Goal: Information Seeking & Learning: Learn about a topic

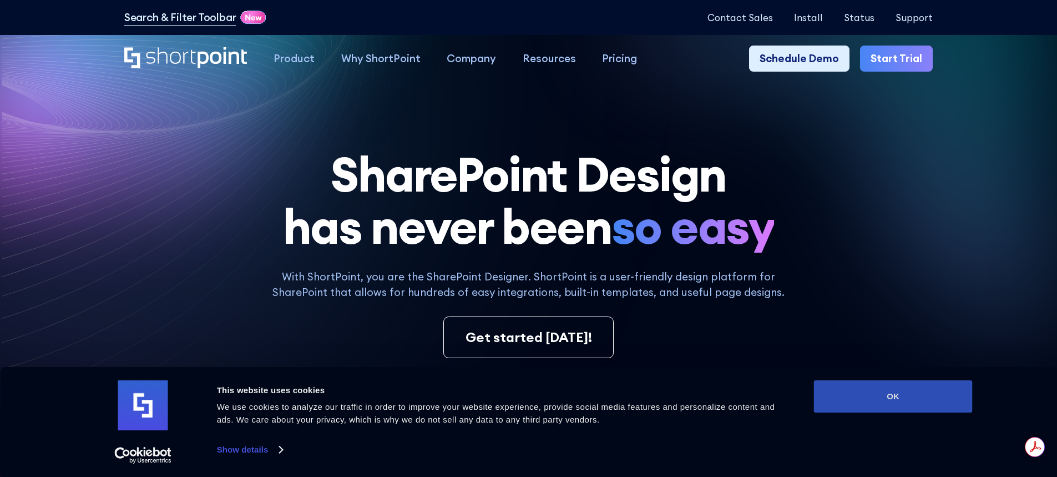
click at [854, 394] on button "OK" at bounding box center [893, 396] width 159 height 32
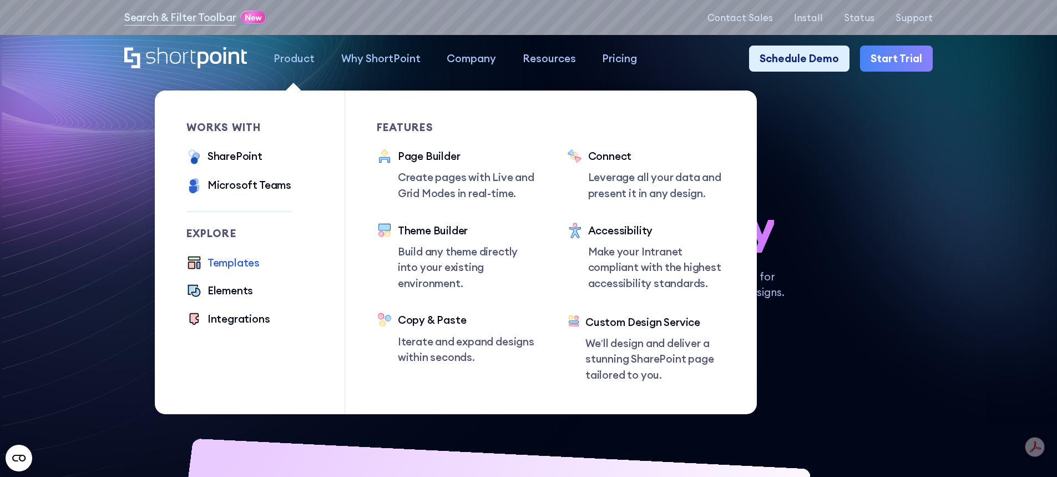
click at [237, 269] on div "Templates" at bounding box center [234, 263] width 52 height 16
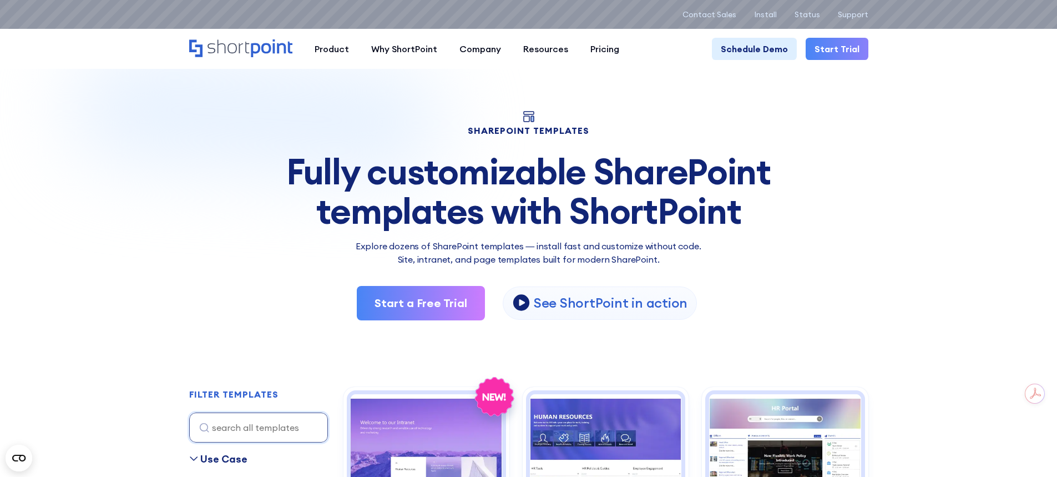
click at [250, 47] on icon "Home" at bounding box center [240, 48] width 103 height 18
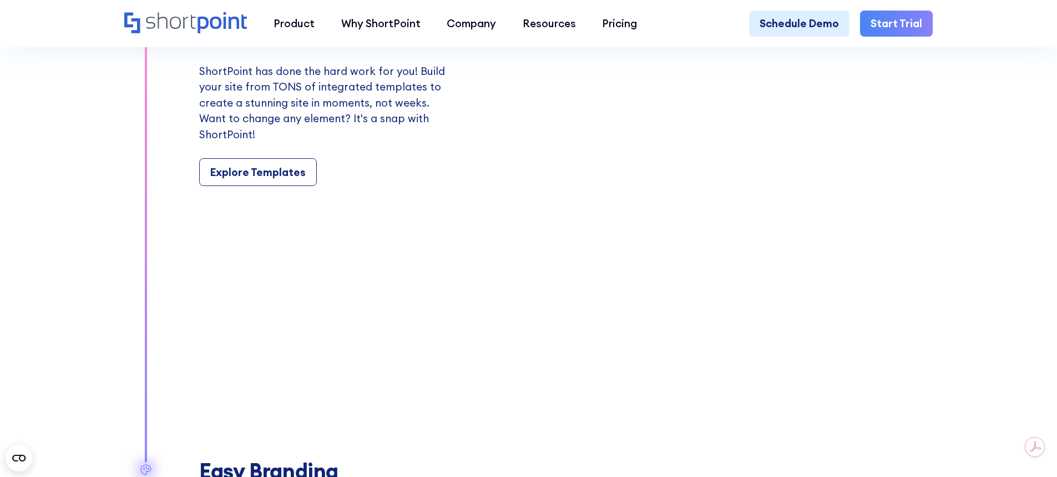
scroll to position [1221, 0]
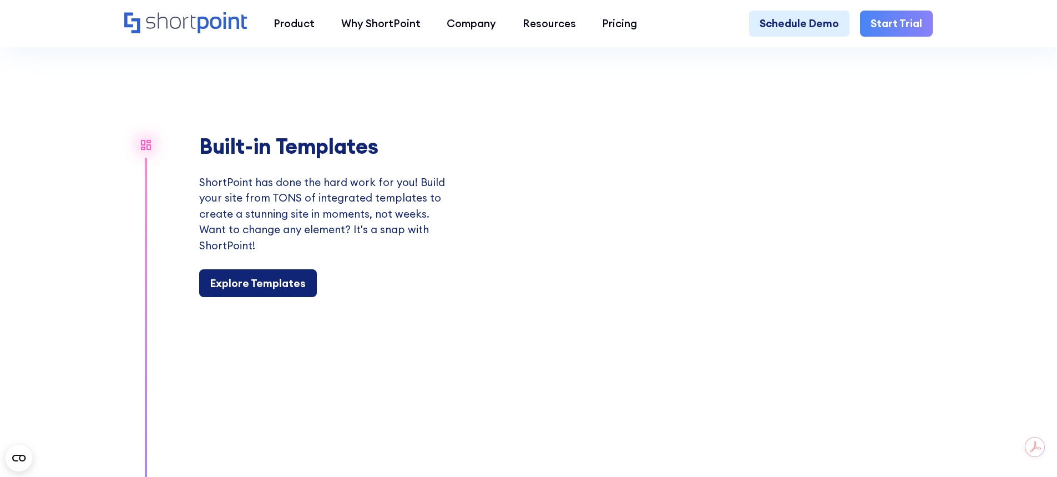
click at [284, 297] on link "Explore Templates" at bounding box center [258, 283] width 118 height 28
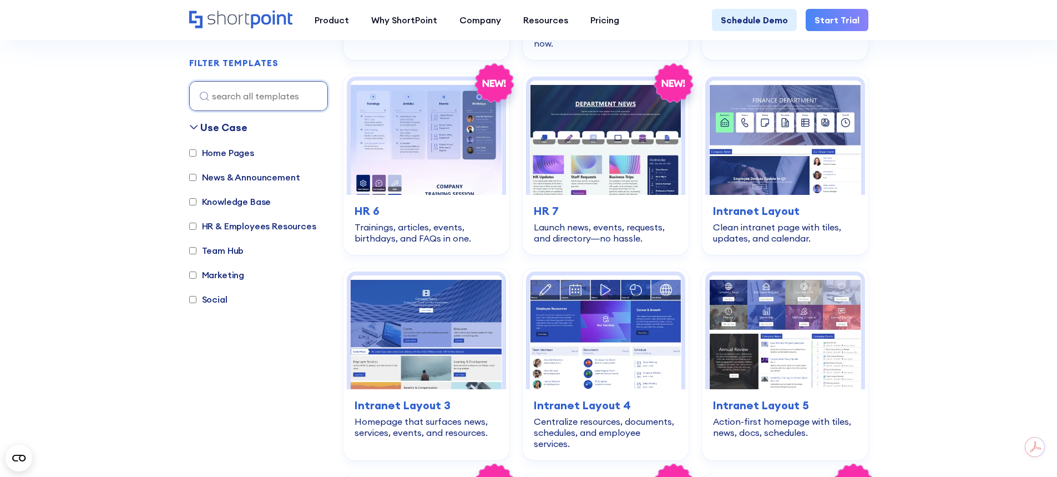
scroll to position [721, 0]
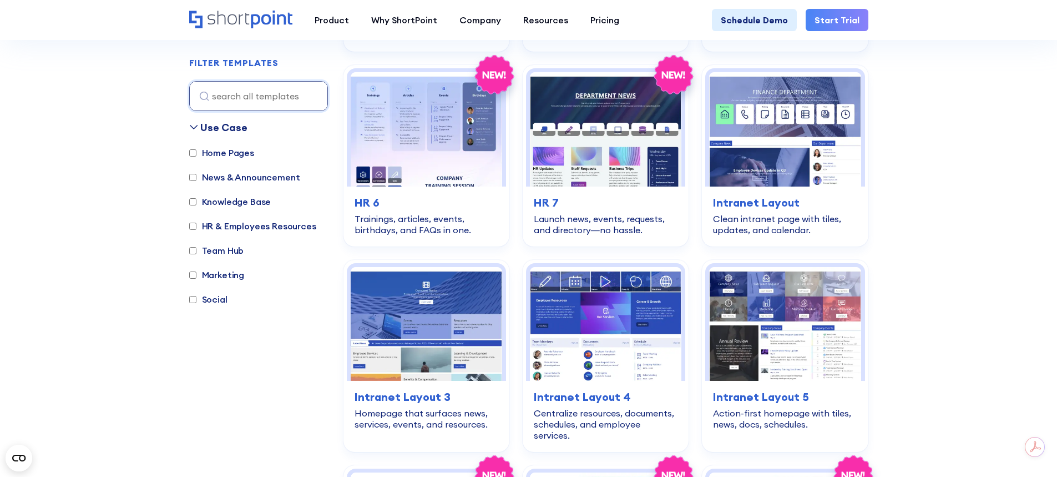
click at [195, 206] on label "Knowledge Base" at bounding box center [230, 201] width 82 height 13
click at [195, 205] on input "Knowledge Base" at bounding box center [192, 201] width 7 height 7
checkbox input "true"
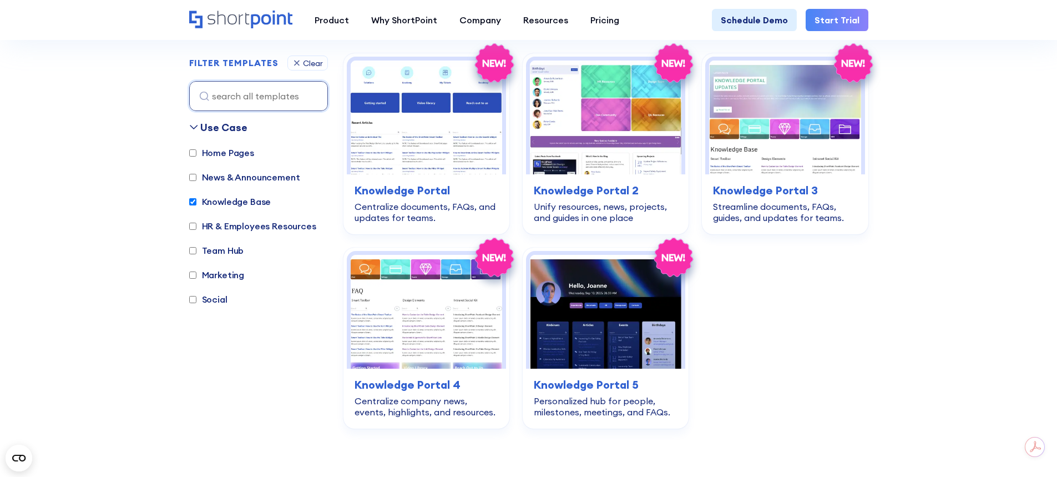
scroll to position [331, 0]
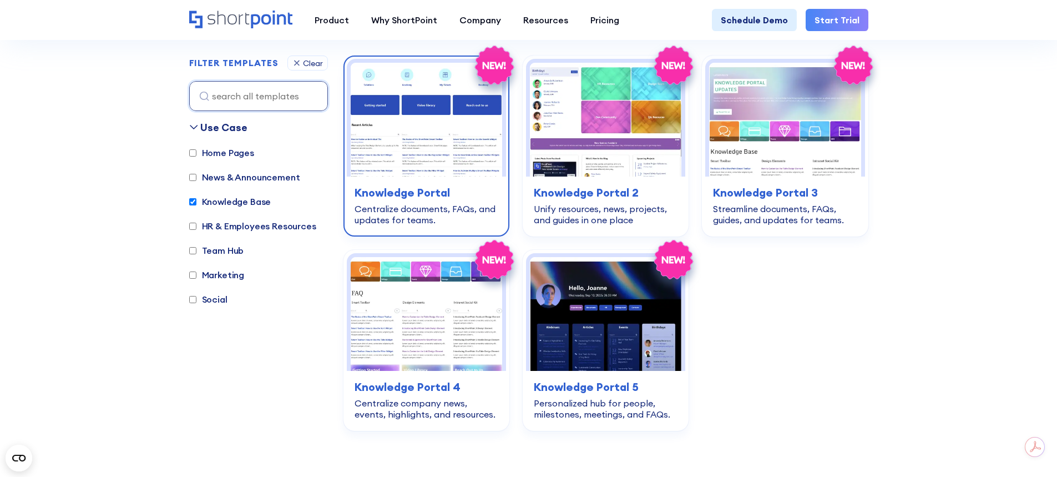
click at [462, 190] on h3 "Knowledge Portal" at bounding box center [427, 192] width 144 height 17
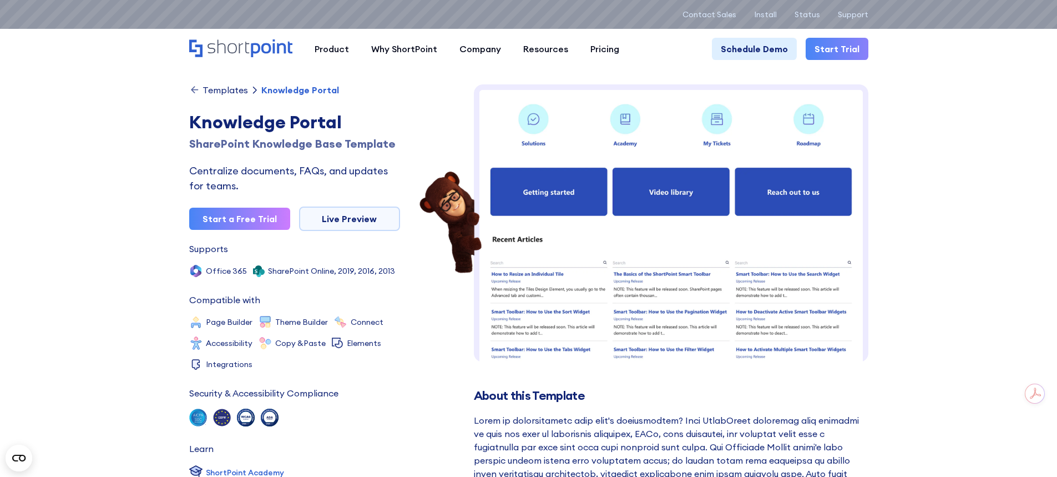
click at [216, 91] on div "Templates" at bounding box center [226, 89] width 46 height 9
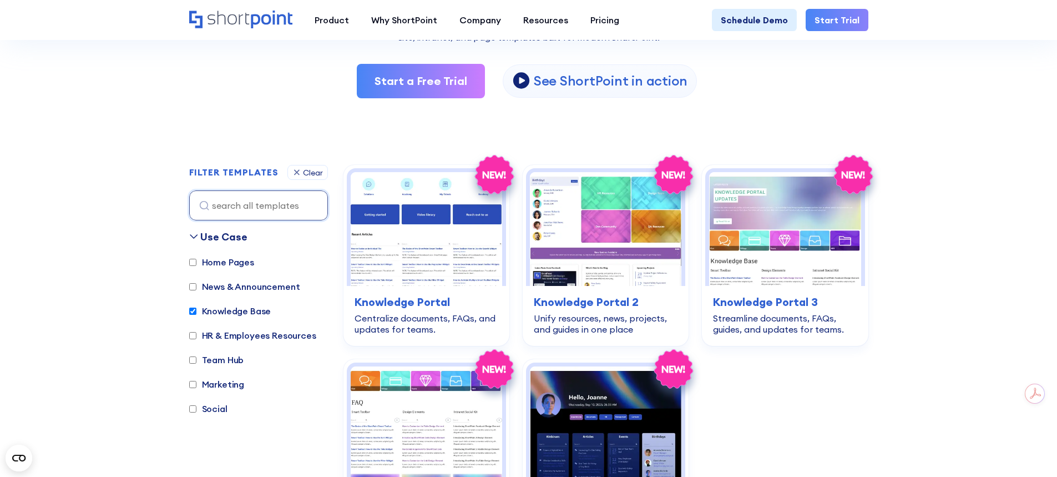
scroll to position [388, 0]
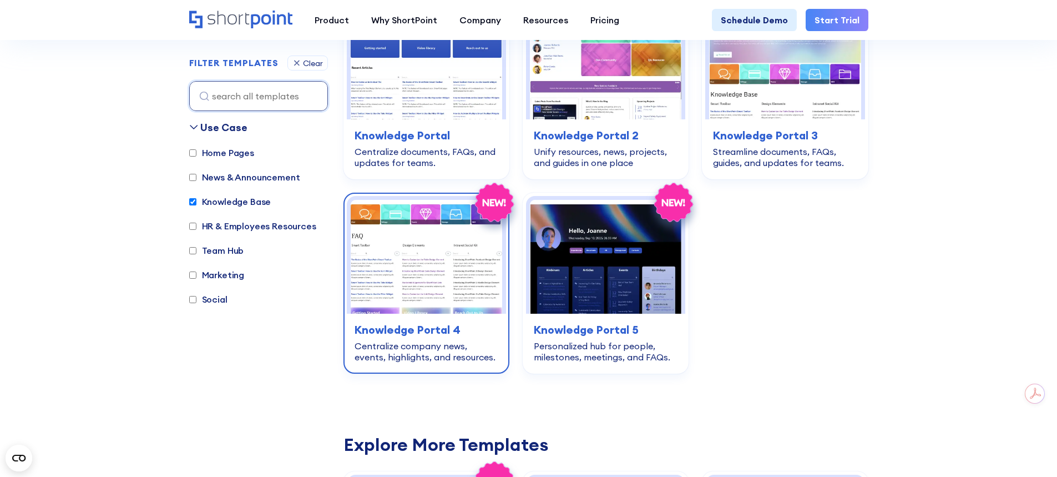
click at [431, 273] on img at bounding box center [427, 257] width 152 height 114
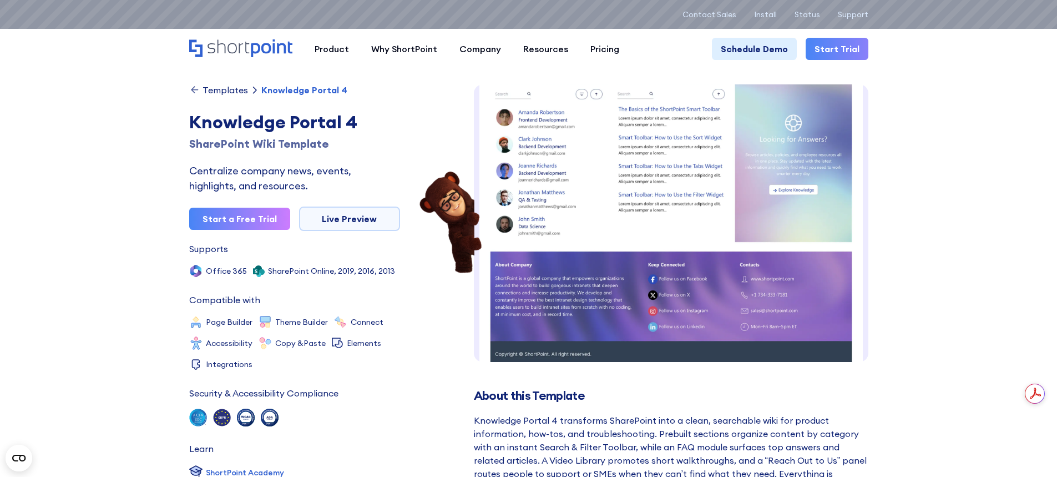
scroll to position [470, 0]
